Goal: Transaction & Acquisition: Purchase product/service

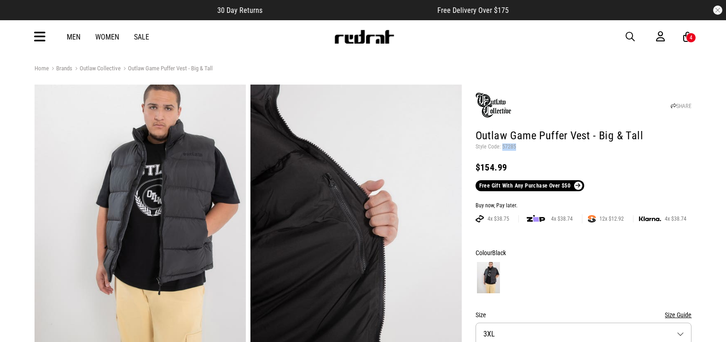
click at [628, 32] on span "button" at bounding box center [629, 36] width 9 height 11
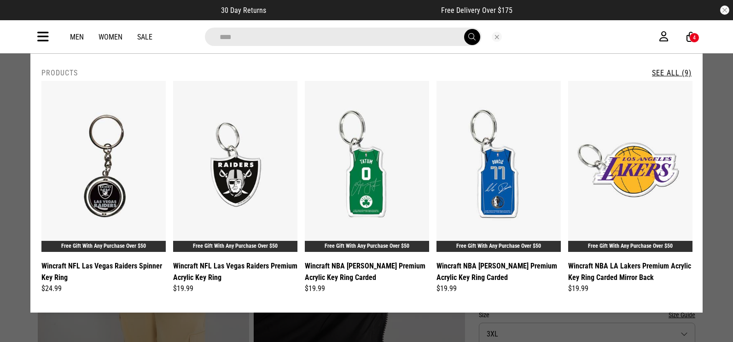
type input "***"
click at [669, 73] on link "See All (9)" at bounding box center [672, 73] width 40 height 9
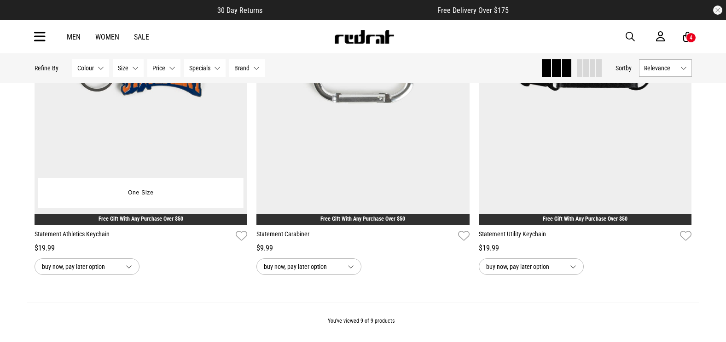
scroll to position [874, 0]
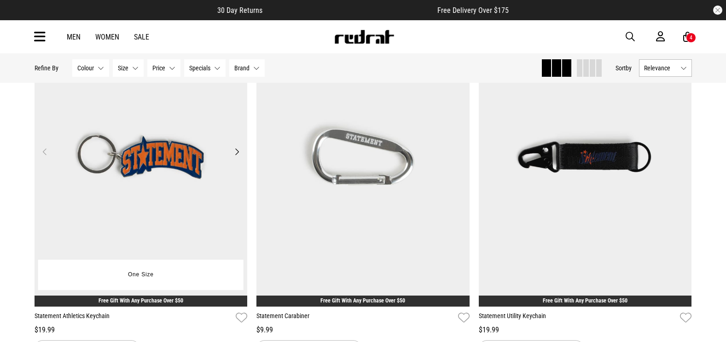
click at [173, 156] on img at bounding box center [141, 157] width 213 height 298
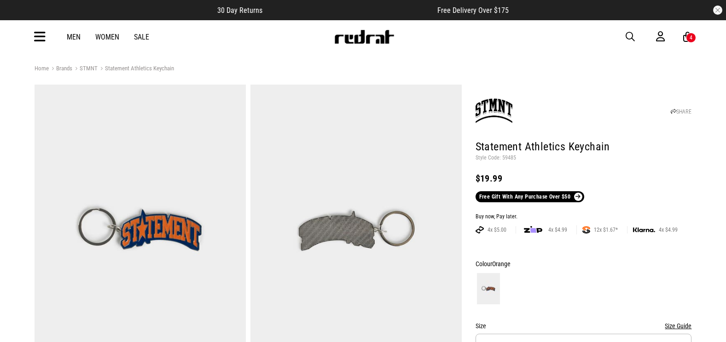
click at [509, 160] on p "Style Code: 59485" at bounding box center [583, 158] width 216 height 7
drag, startPoint x: 0, startPoint y: 0, endPoint x: 509, endPoint y: 160, distance: 533.0
click at [509, 160] on p "Style Code: 59485" at bounding box center [583, 158] width 216 height 7
click at [631, 35] on span "button" at bounding box center [629, 36] width 9 height 11
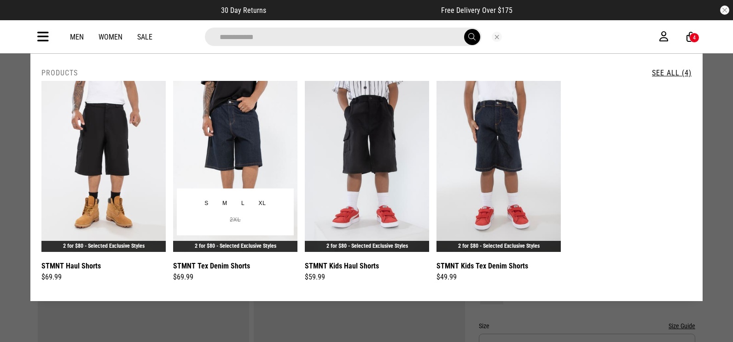
type input "**********"
click at [232, 120] on img at bounding box center [235, 166] width 124 height 171
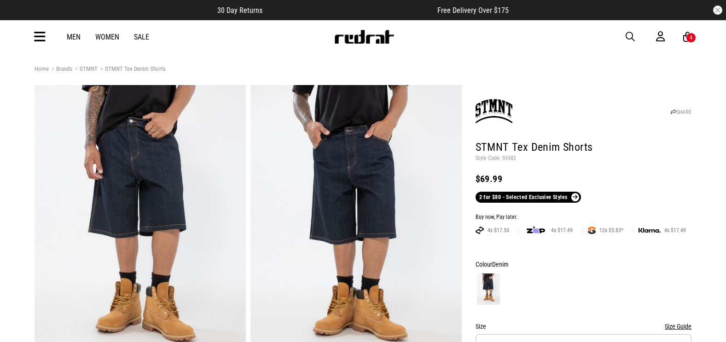
click at [507, 159] on p "Style Code: 59382" at bounding box center [583, 158] width 216 height 7
click at [39, 31] on icon at bounding box center [40, 36] width 12 height 15
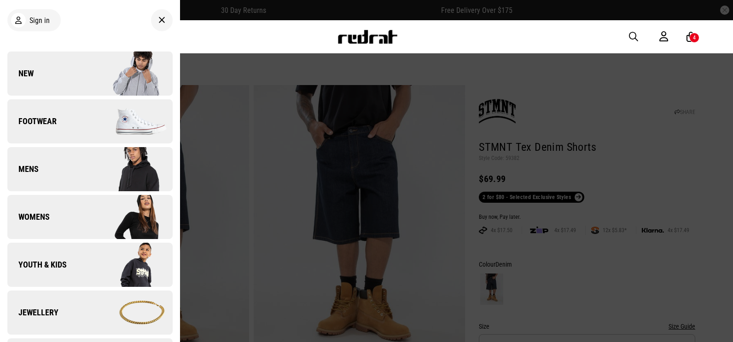
click at [70, 77] on link "New" at bounding box center [89, 74] width 165 height 44
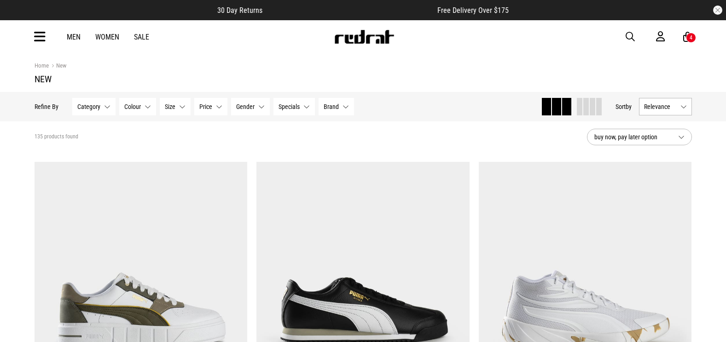
click at [41, 38] on icon at bounding box center [40, 36] width 12 height 15
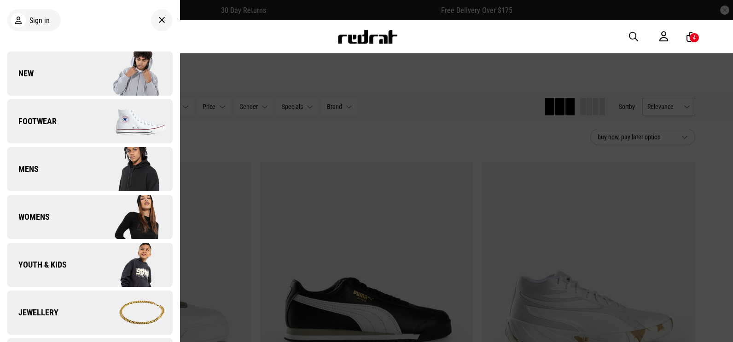
click at [23, 69] on span "New" at bounding box center [20, 73] width 26 height 11
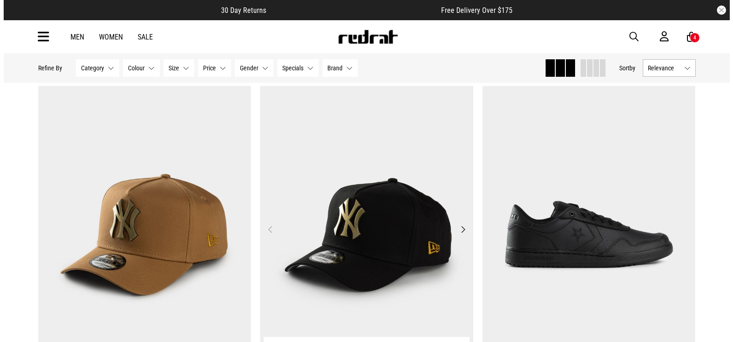
scroll to position [506, 0]
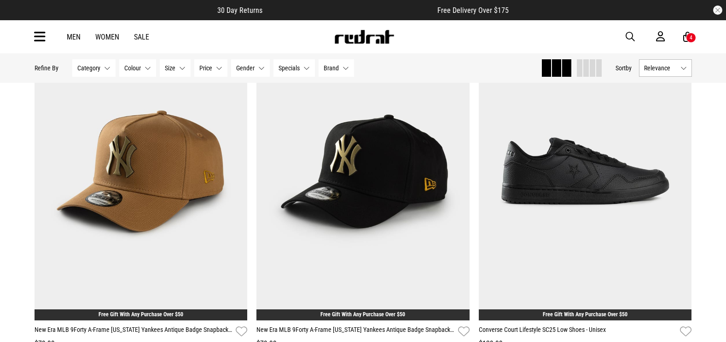
click at [630, 35] on span "button" at bounding box center [629, 36] width 9 height 11
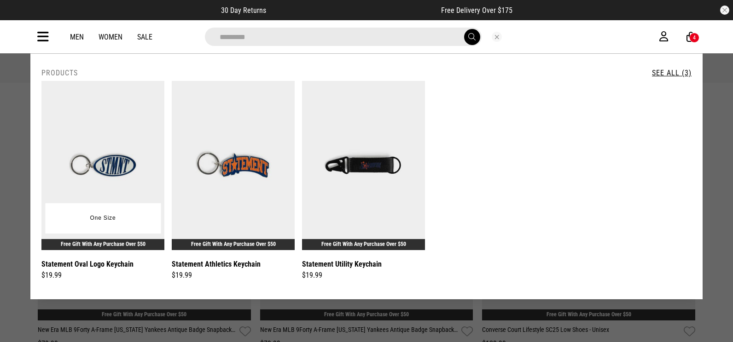
type input "*********"
click at [123, 122] on img at bounding box center [102, 165] width 123 height 169
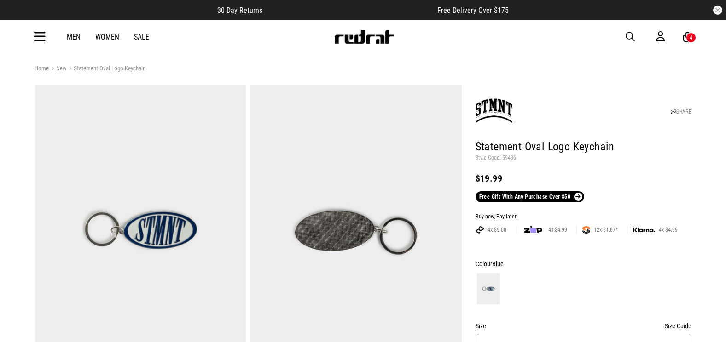
click at [513, 158] on p "Style Code: 59486" at bounding box center [583, 158] width 216 height 7
copy p "59486"
